Goal: Check status: Check status

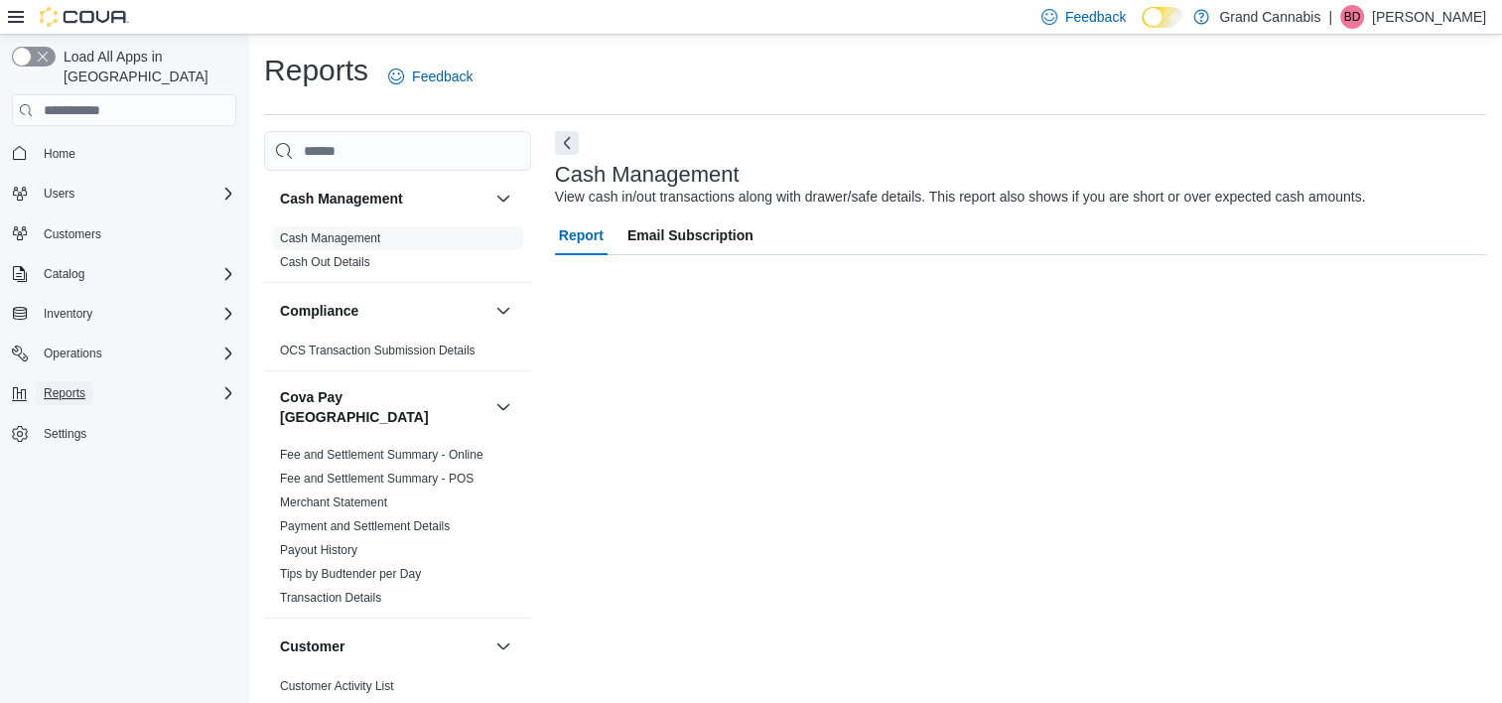
click at [58, 385] on span "Reports" at bounding box center [65, 393] width 42 height 16
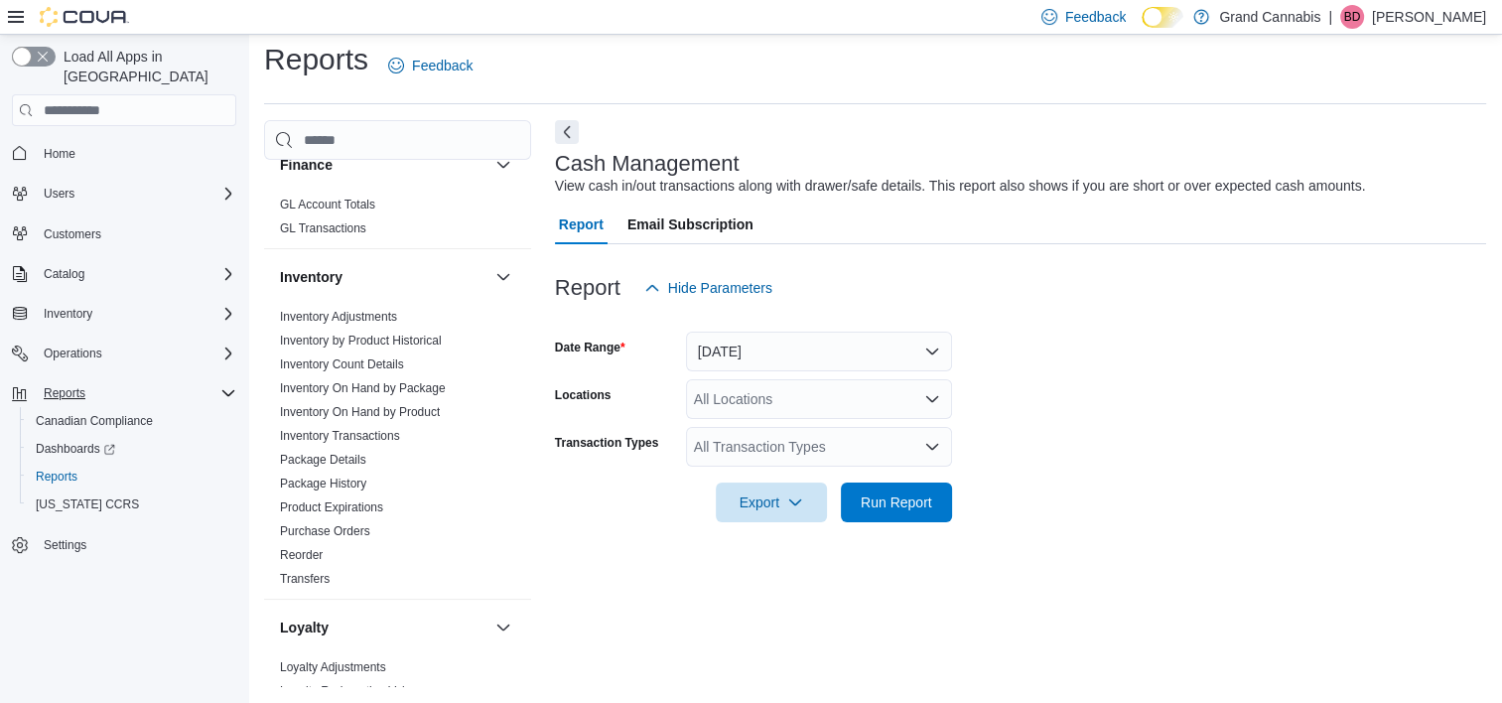
scroll to position [794, 0]
click at [305, 544] on link "Reorder" at bounding box center [301, 551] width 43 height 14
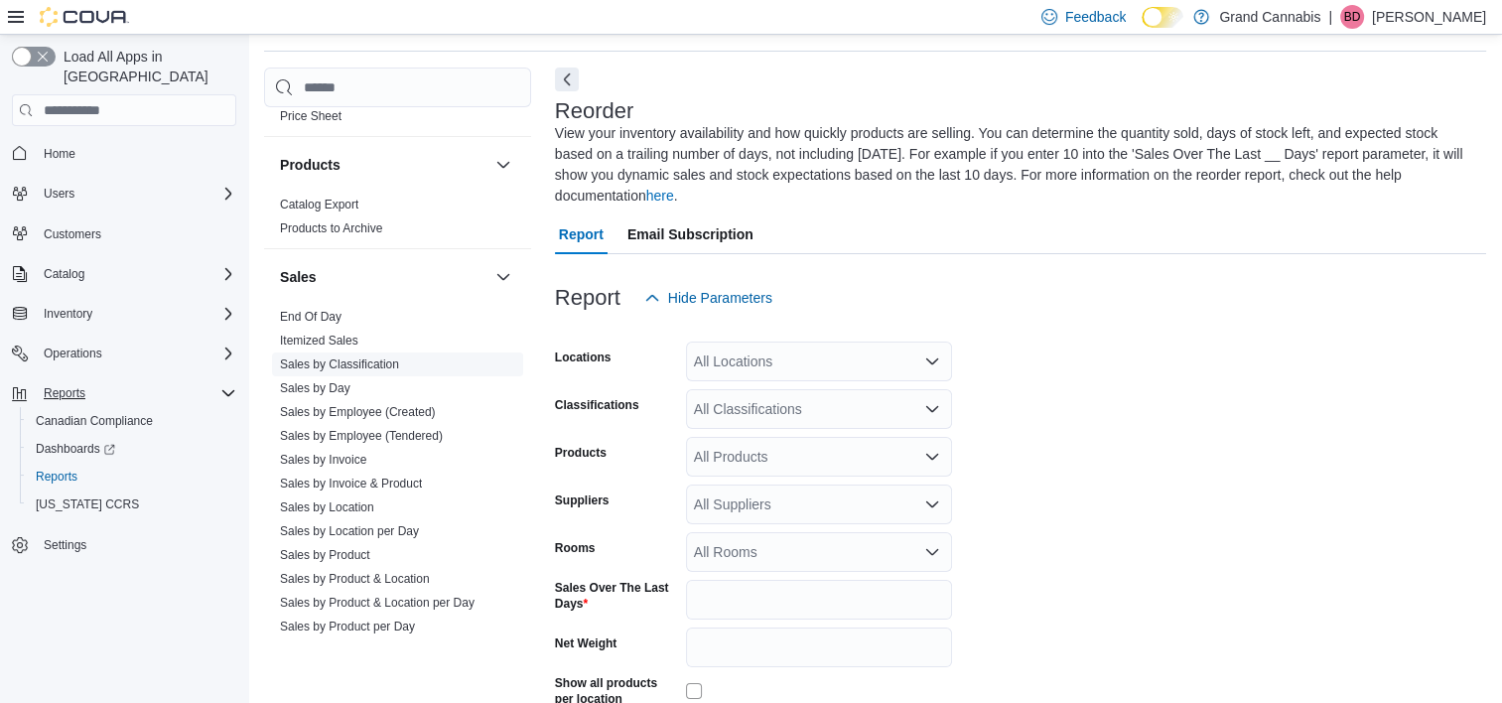
scroll to position [87, 0]
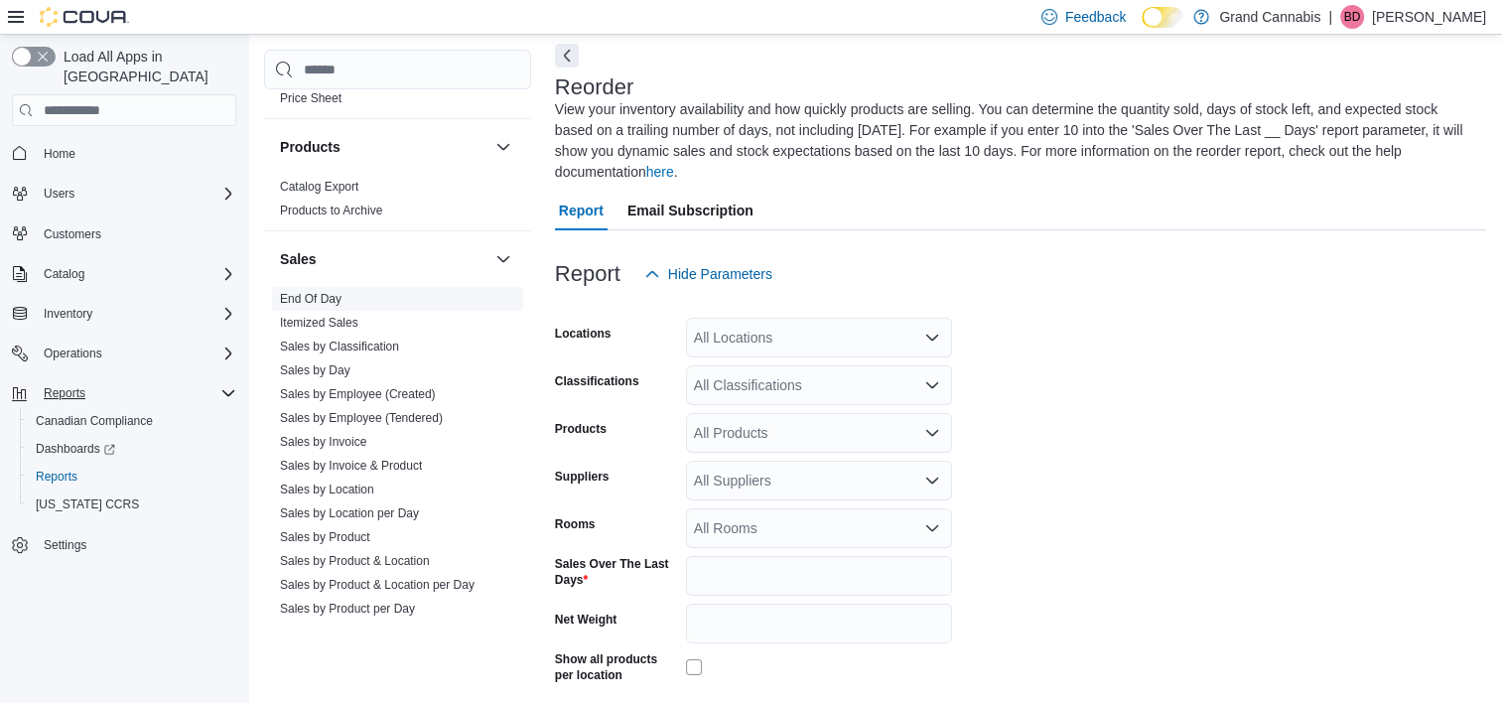
click at [324, 287] on span "End Of Day" at bounding box center [397, 299] width 251 height 24
click at [318, 292] on link "End Of Day" at bounding box center [311, 299] width 62 height 14
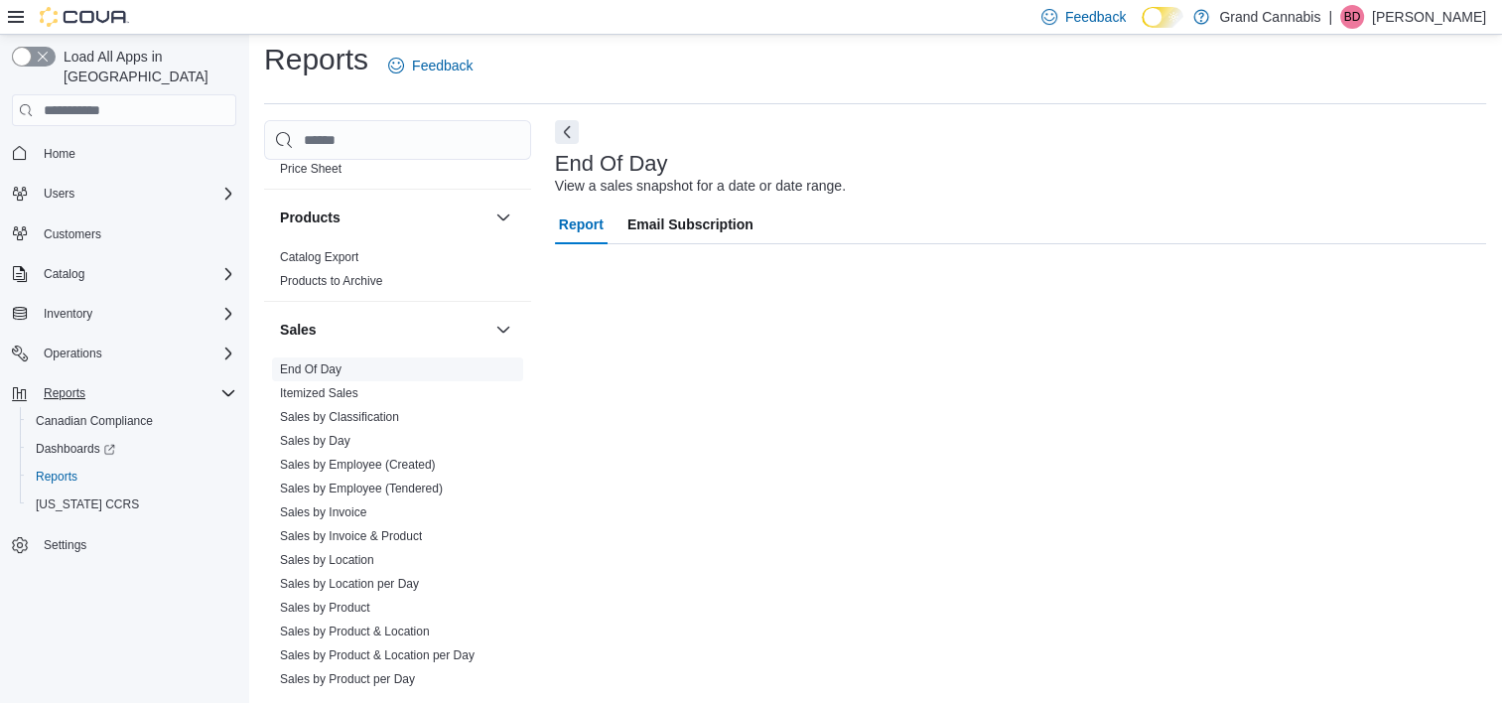
scroll to position [11, 0]
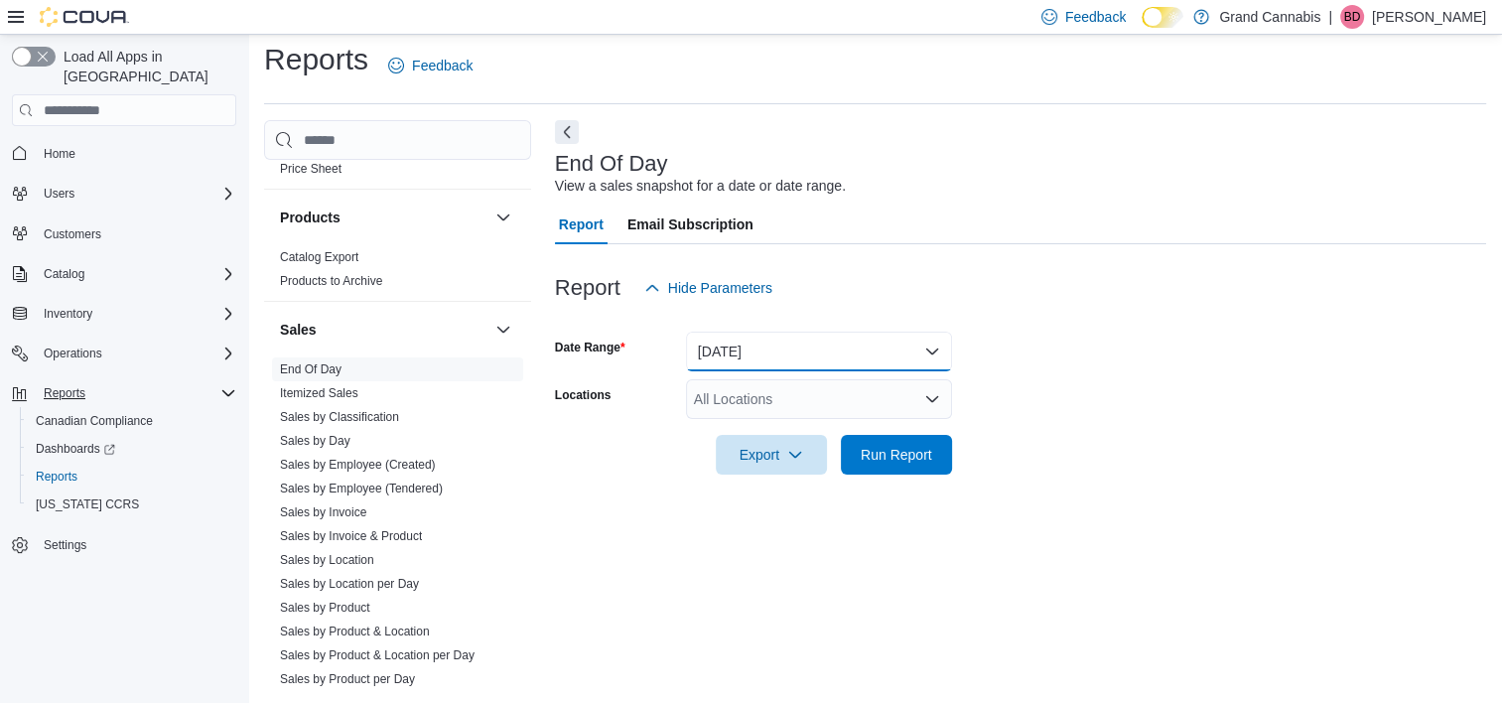
click at [801, 338] on button "Today" at bounding box center [819, 352] width 266 height 40
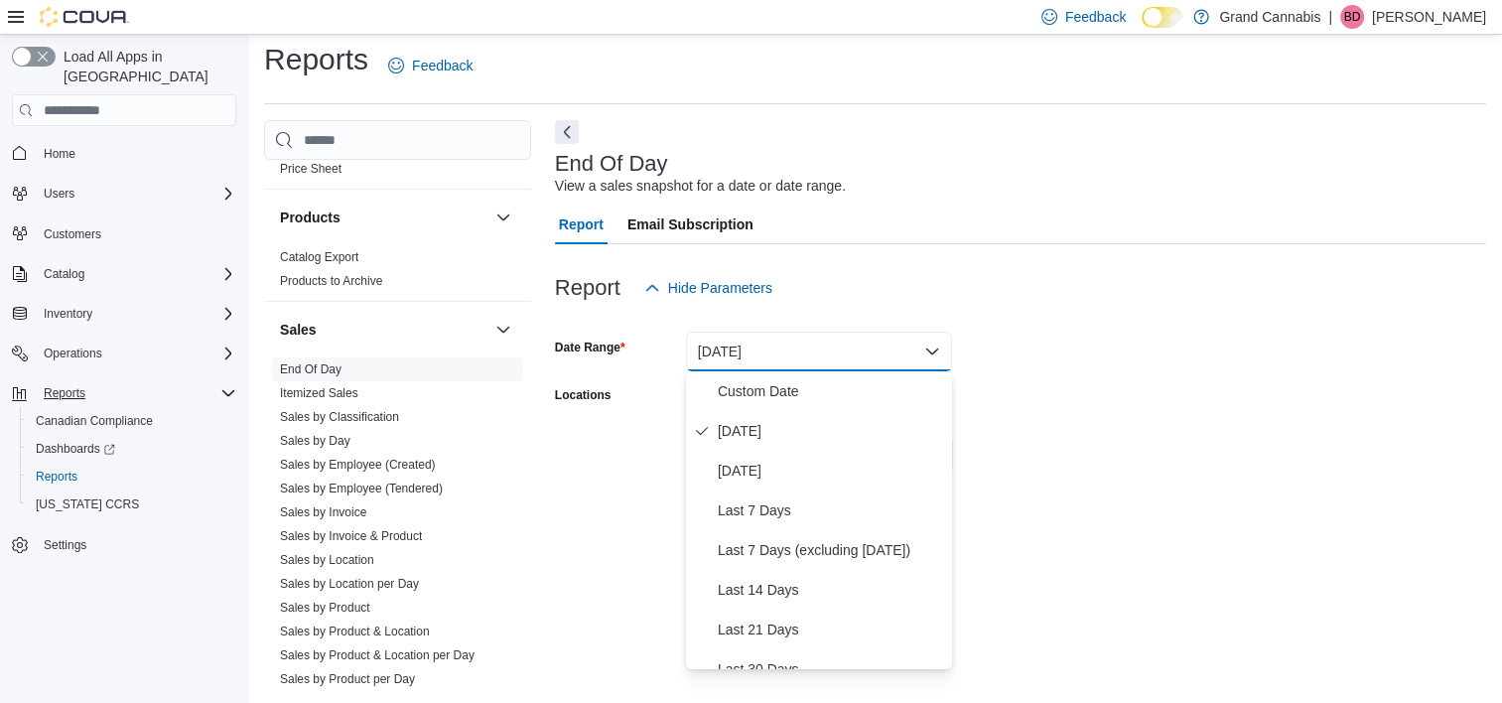
drag, startPoint x: 1093, startPoint y: 365, endPoint x: 846, endPoint y: 488, distance: 276.1
click at [1085, 370] on form "Date Range Today Locations All Locations Export Run Report" at bounding box center [1020, 391] width 931 height 167
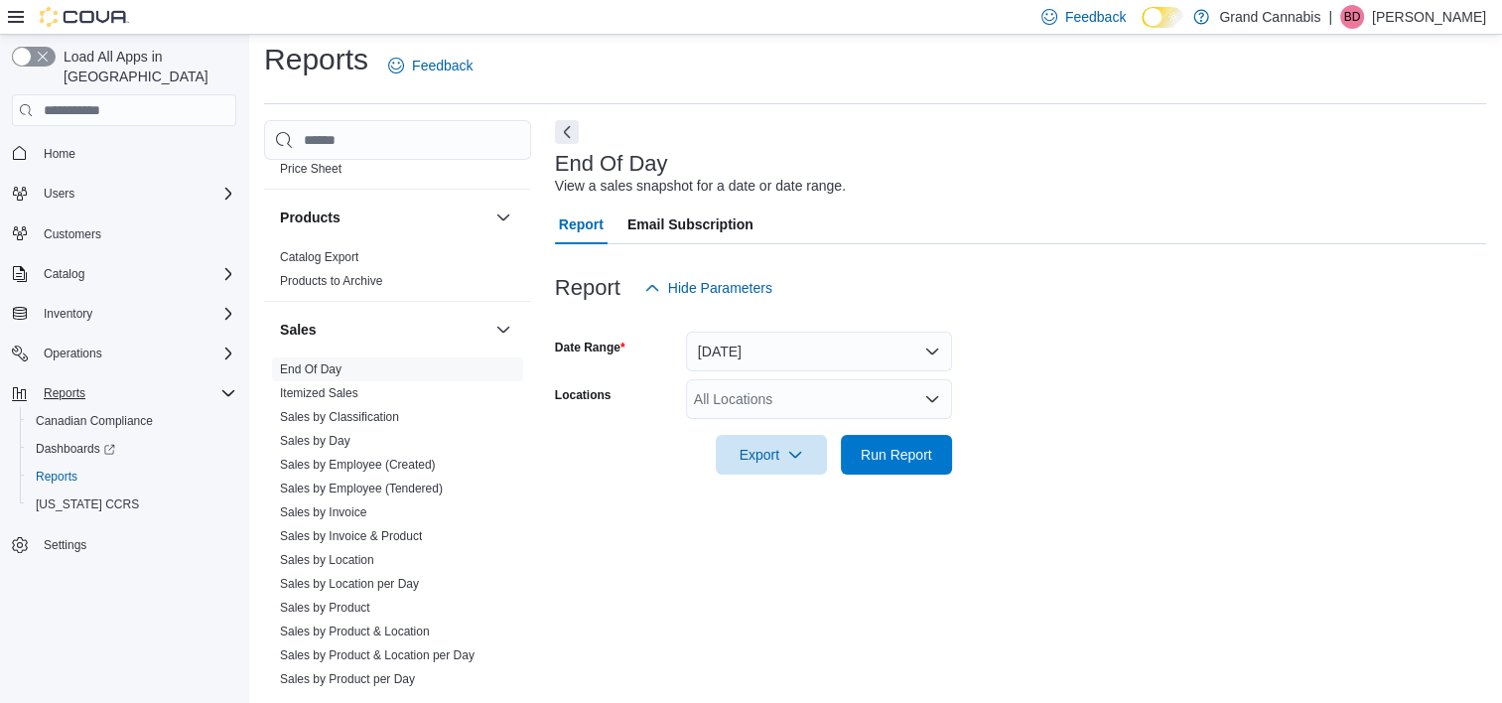
click at [838, 387] on div "All Locations" at bounding box center [819, 399] width 266 height 40
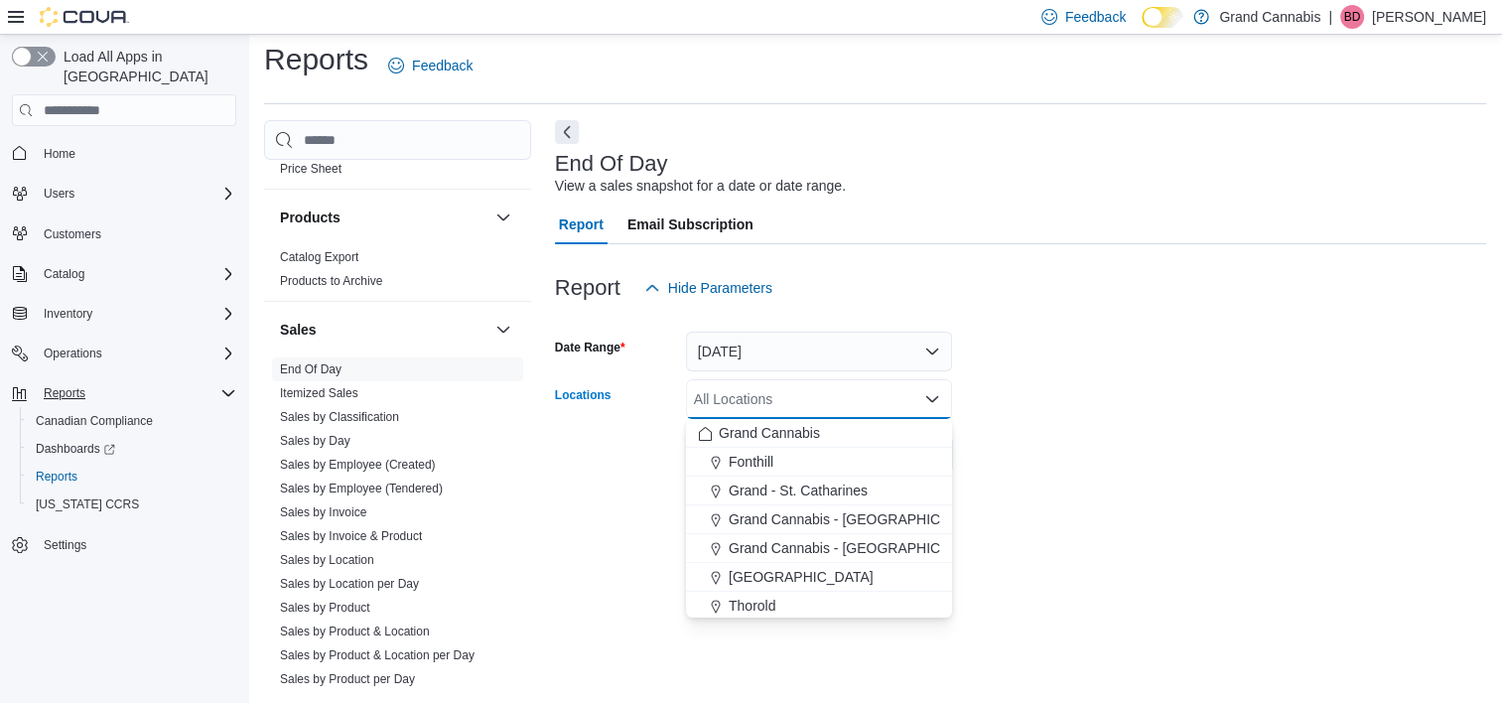
drag, startPoint x: 858, startPoint y: 548, endPoint x: 1141, endPoint y: 466, distance: 294.7
click at [864, 542] on span "Grand Cannabis - Georgetown" at bounding box center [858, 548] width 258 height 20
drag, startPoint x: 1293, startPoint y: 431, endPoint x: 1264, endPoint y: 434, distance: 29.9
click at [1287, 431] on div at bounding box center [1020, 427] width 931 height 16
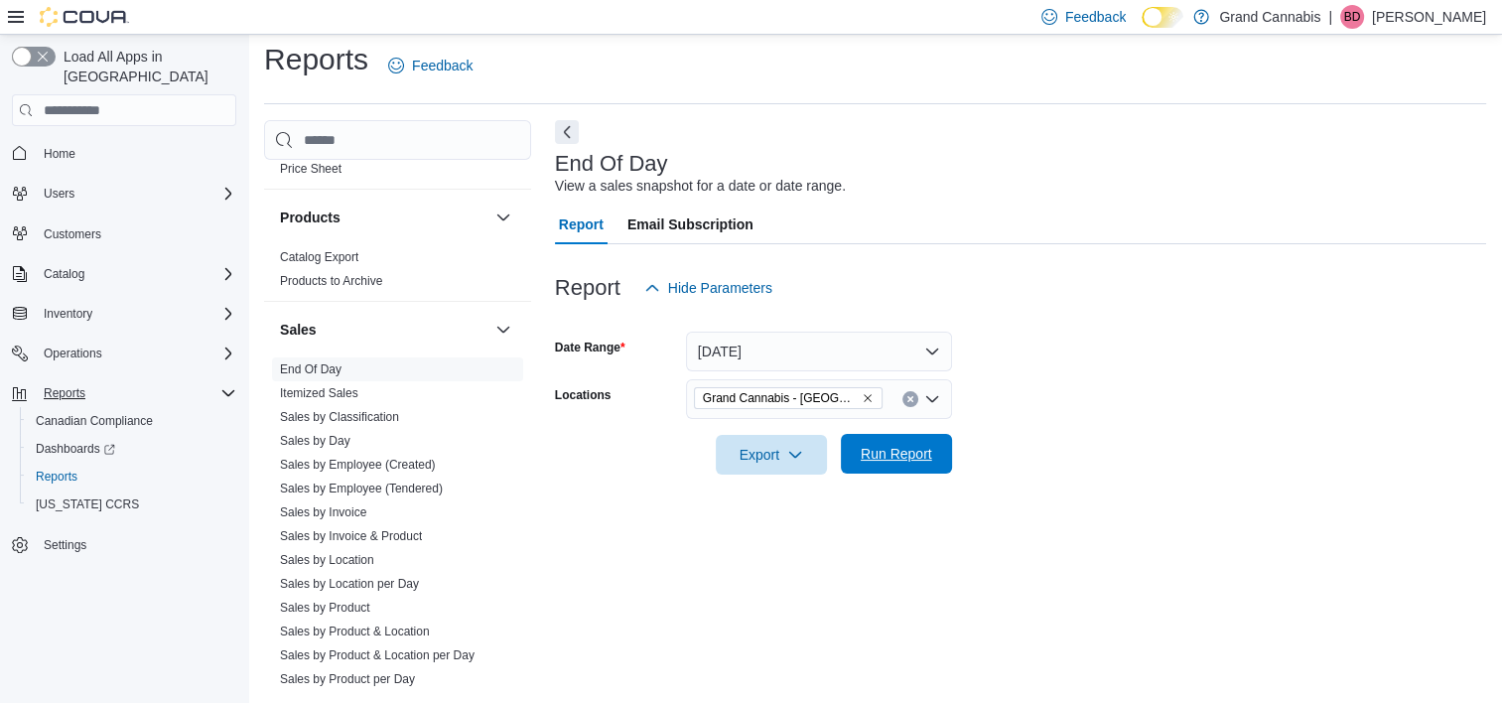
click at [902, 443] on span "Run Report" at bounding box center [896, 454] width 87 height 40
